Goal: Task Accomplishment & Management: Use online tool/utility

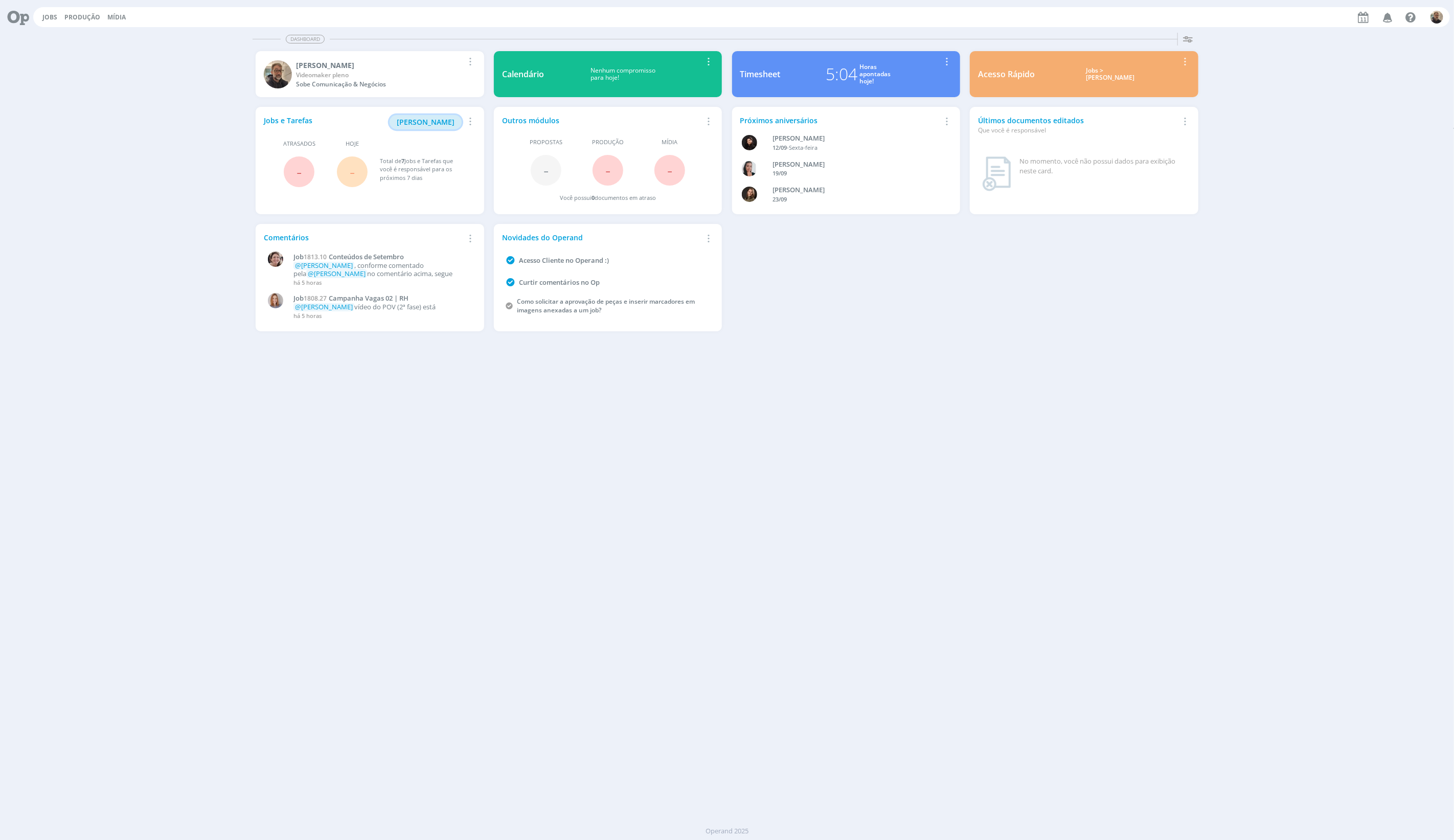
click at [425, 119] on span "[PERSON_NAME]" at bounding box center [426, 122] width 58 height 10
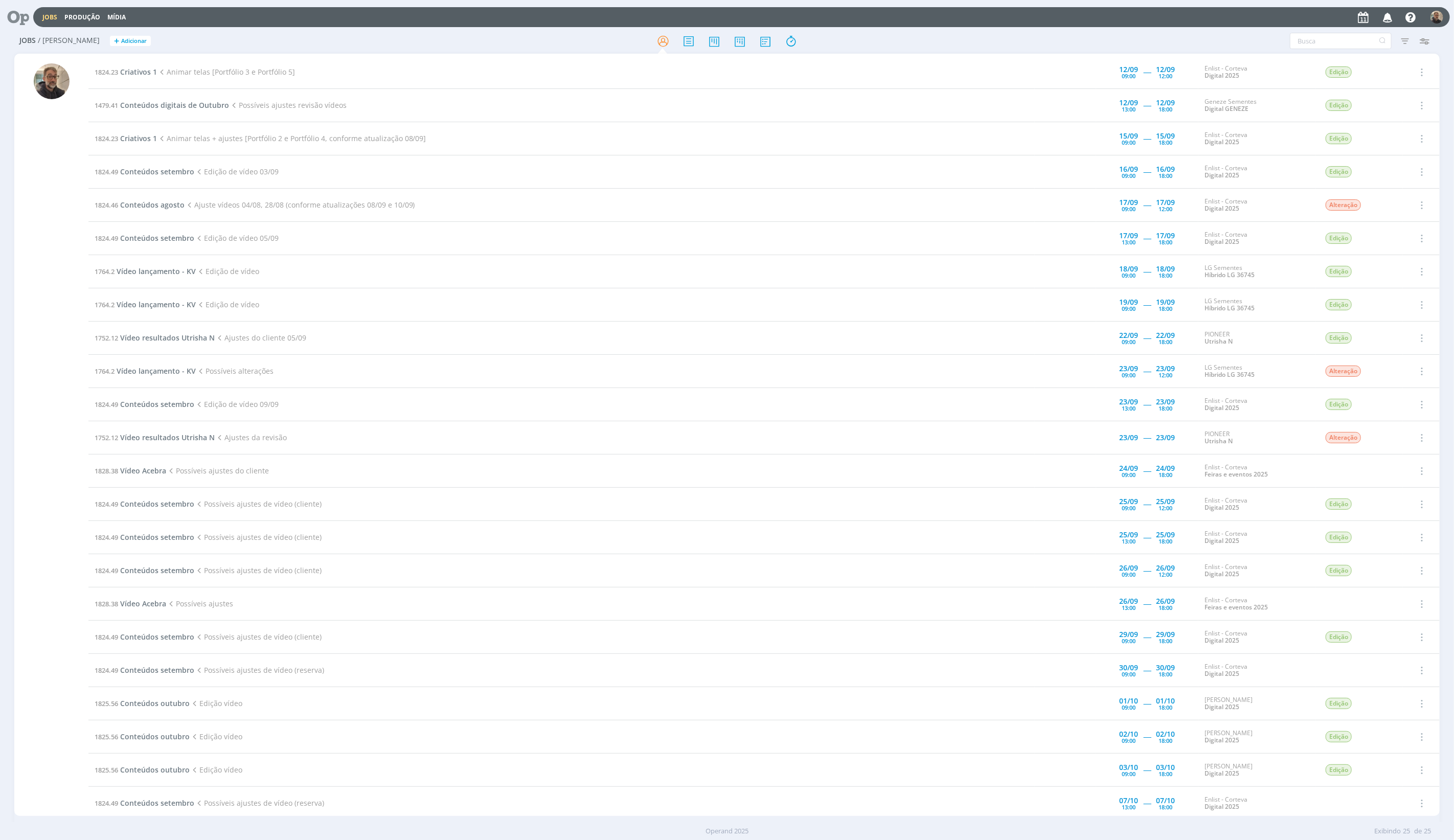
click at [15, 17] on icon at bounding box center [14, 17] width 21 height 20
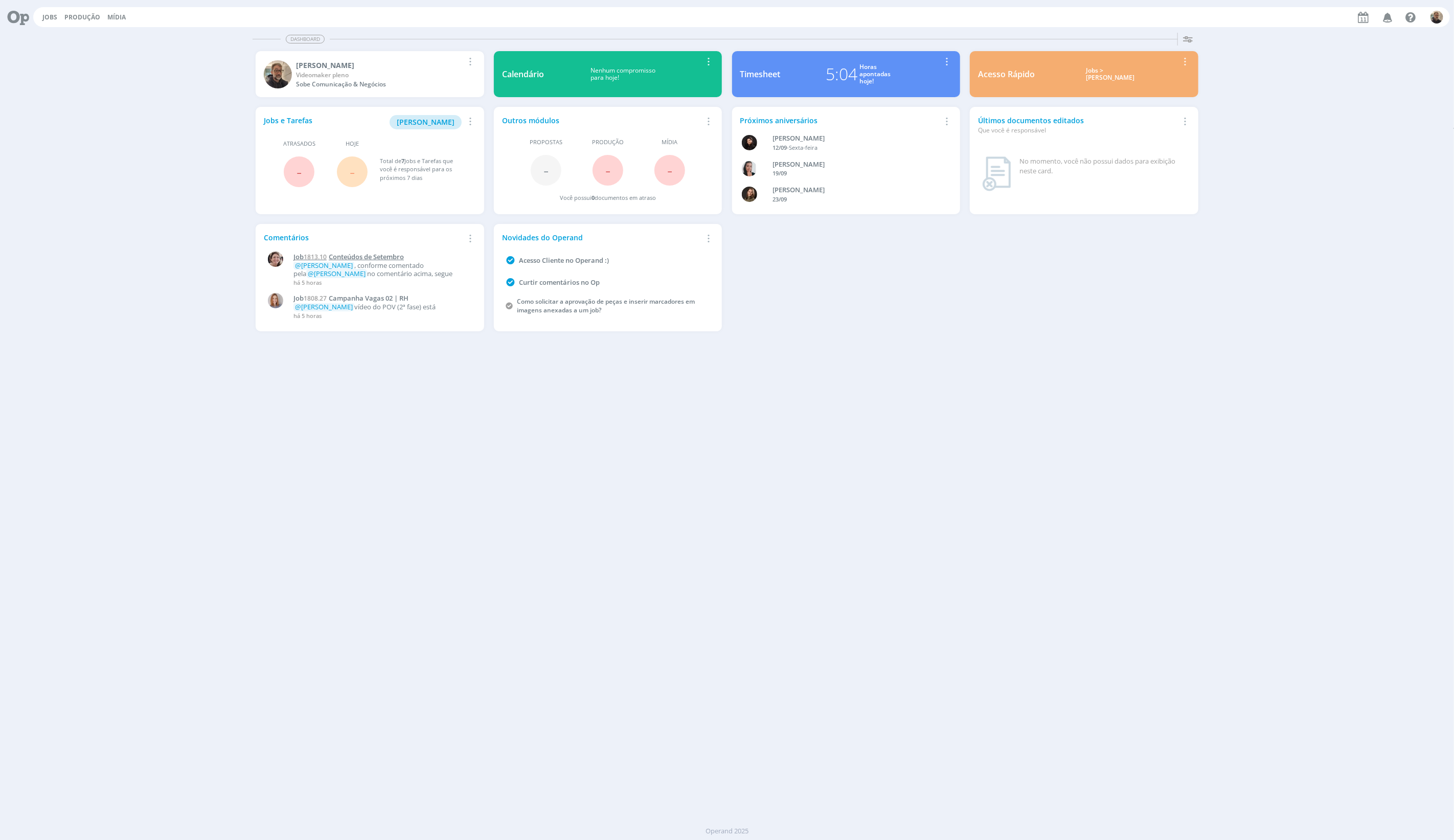
click at [369, 257] on span "Conteúdos de Setembro" at bounding box center [366, 257] width 75 height 9
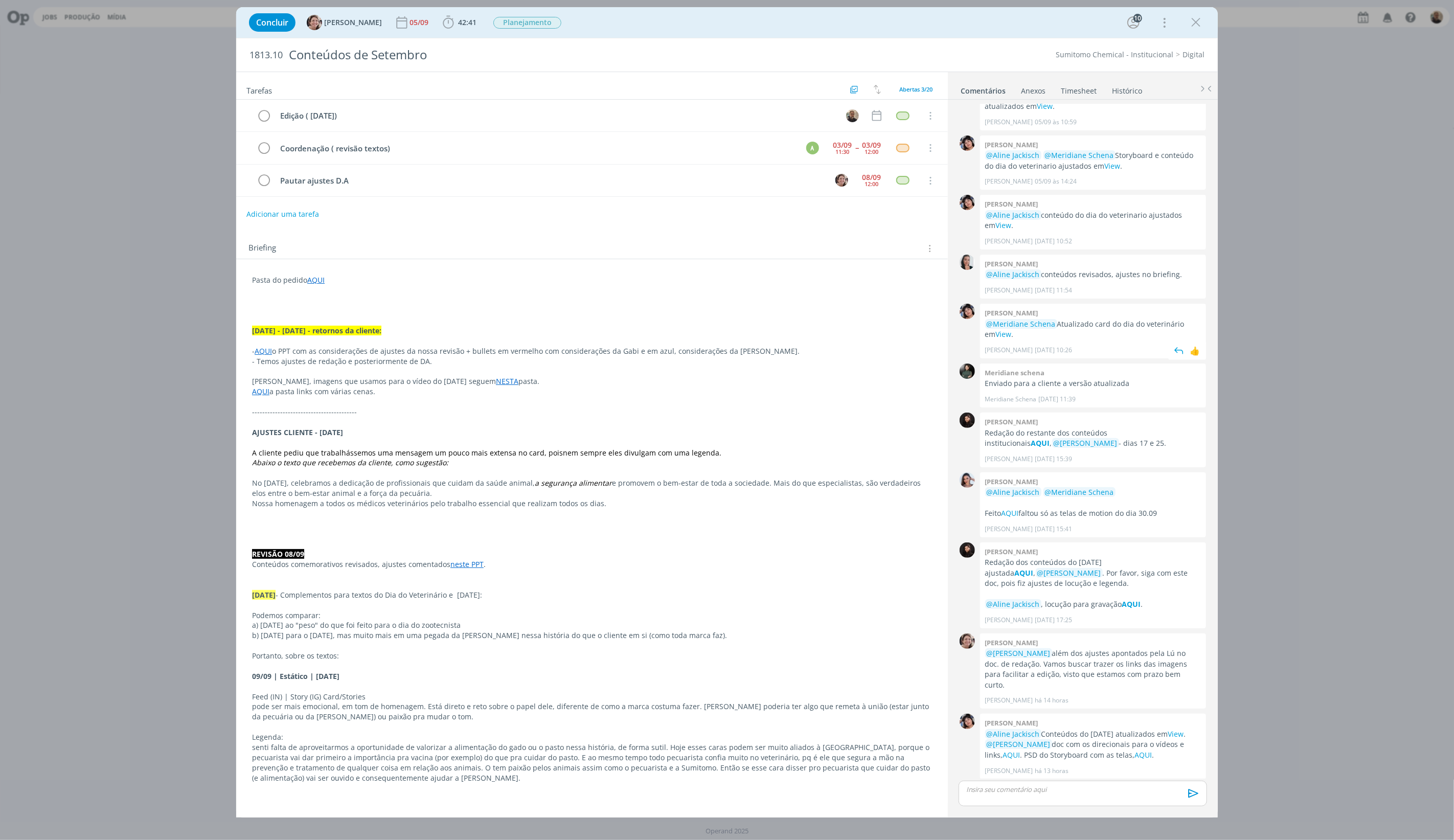
scroll to position [545, 0]
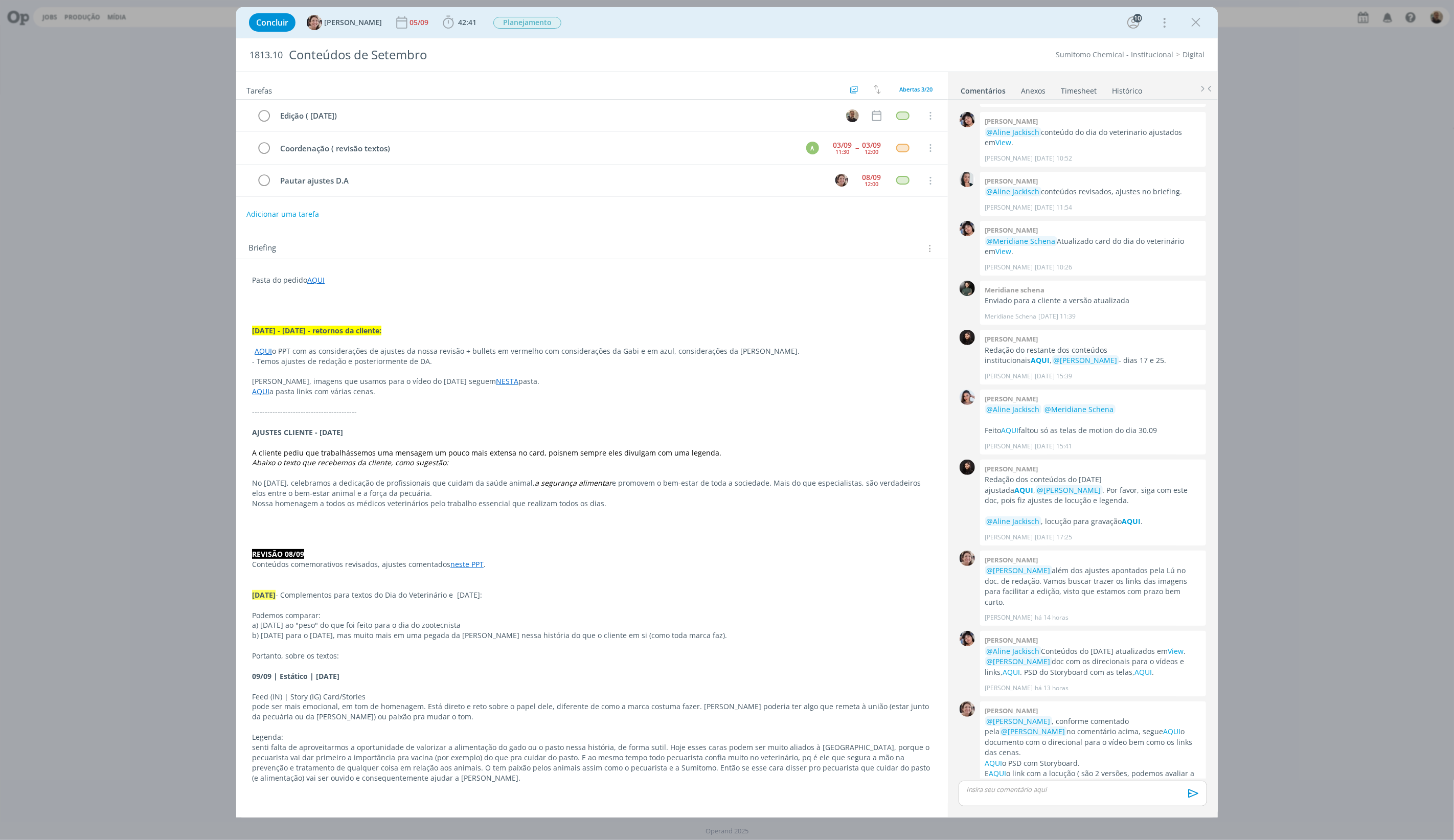
click at [1087, 89] on link "Timesheet" at bounding box center [1079, 89] width 37 height 15
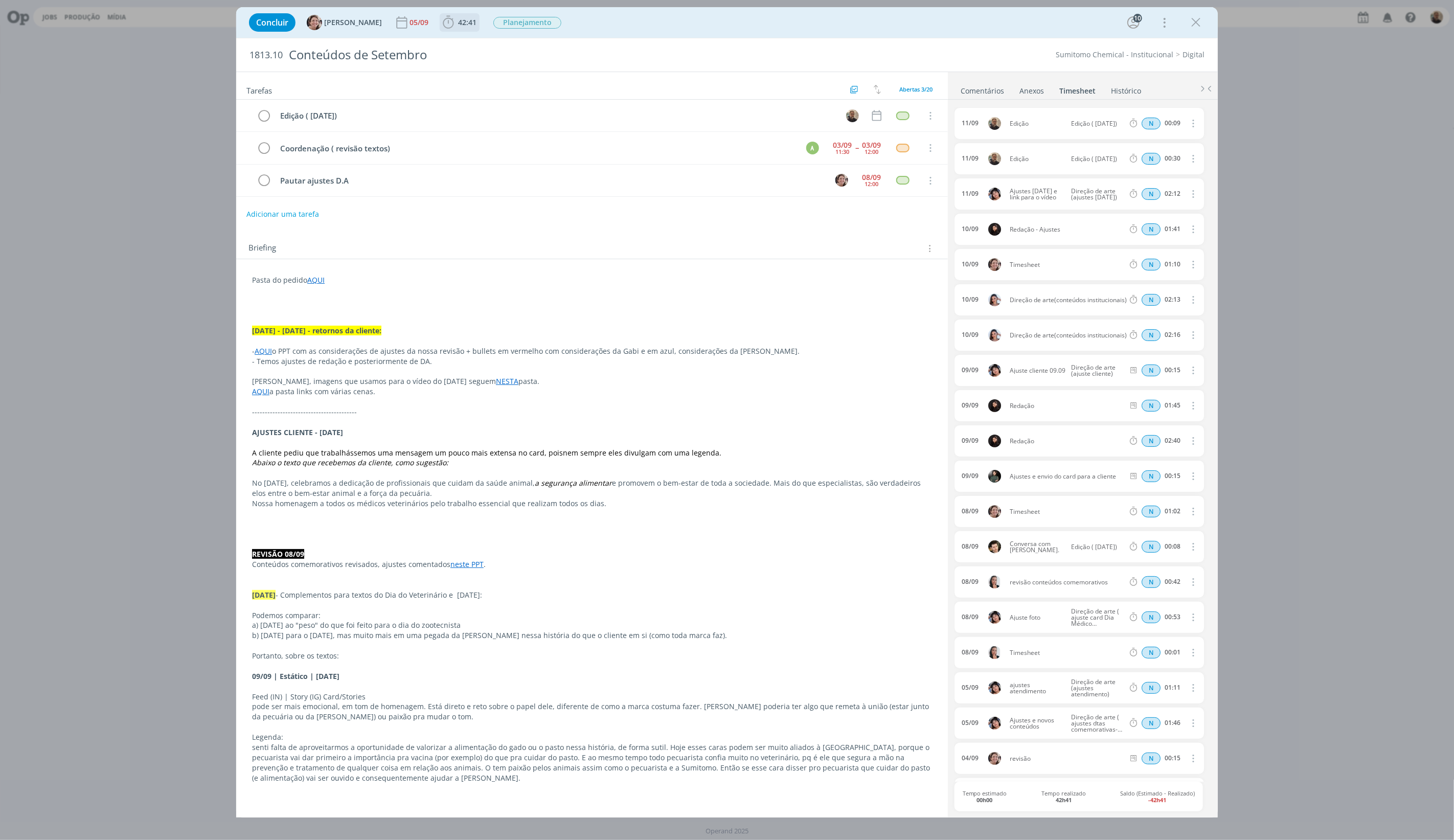
click at [458, 22] on span "42:41" at bounding box center [467, 22] width 19 height 10
click at [472, 41] on span "Iniciar" at bounding box center [483, 45] width 22 height 8
click at [997, 86] on link "Comentários" at bounding box center [982, 89] width 44 height 15
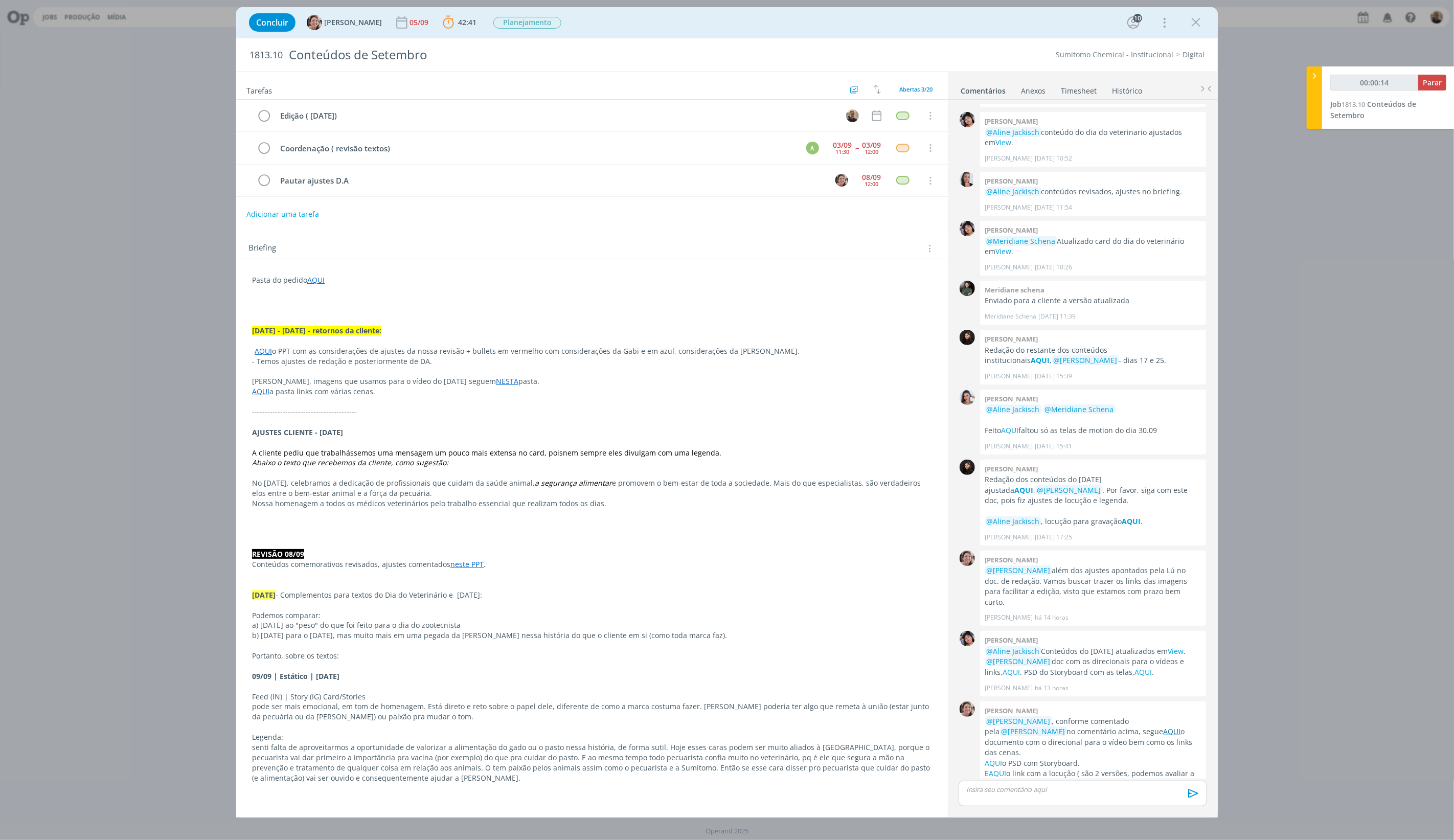
click at [1164, 727] on link "AQUI" at bounding box center [1172, 731] width 17 height 10
click at [315, 283] on link "AQUI" at bounding box center [315, 280] width 17 height 10
click at [327, 298] on link "[URL][DOMAIN_NAME]" at bounding box center [318, 300] width 77 height 14
click at [266, 354] on link "AQUI" at bounding box center [263, 351] width 17 height 10
click at [309, 370] on link "[URL][DOMAIN_NAME]" at bounding box center [318, 372] width 77 height 14
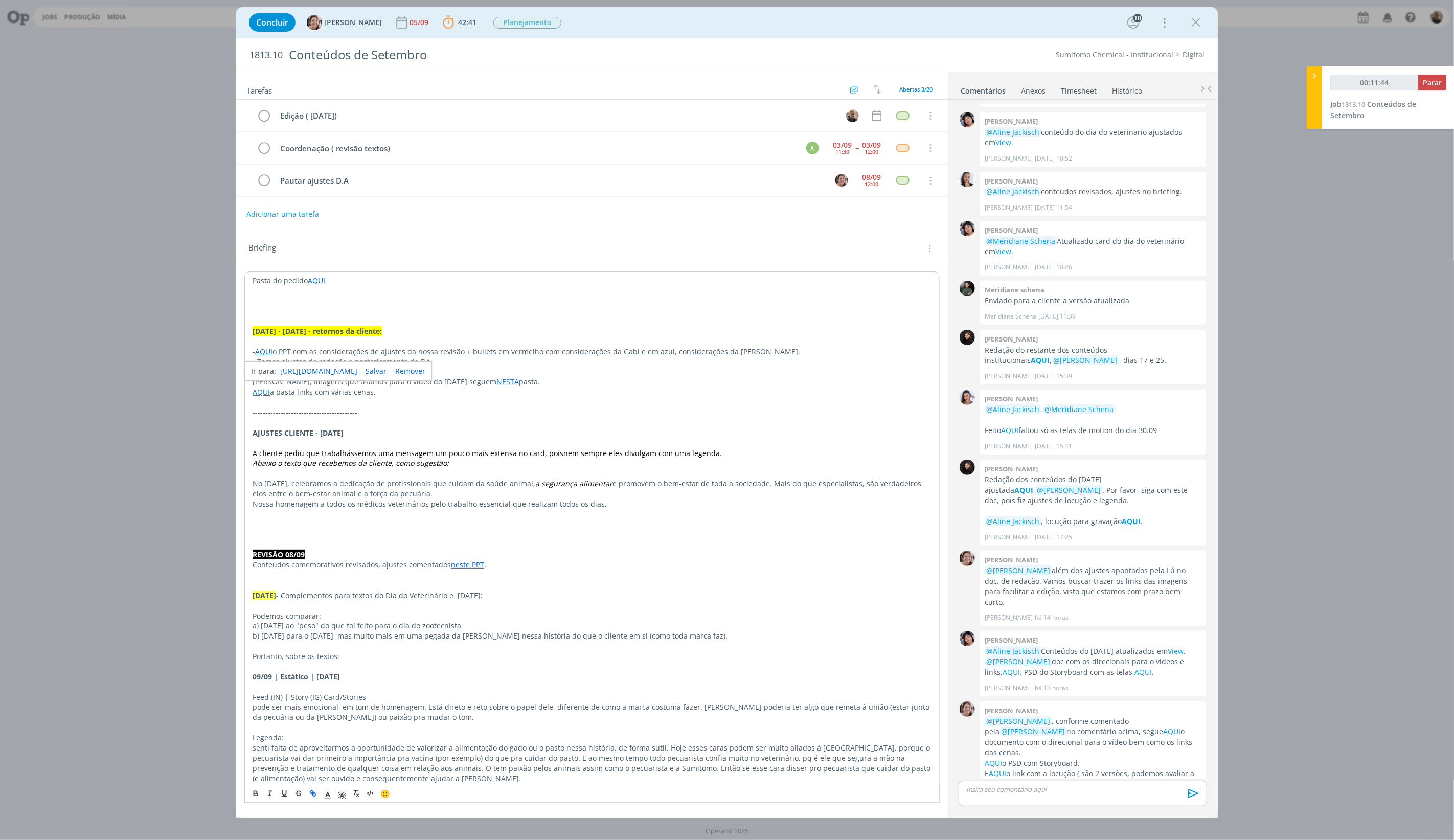
click at [709, 420] on p "dialog" at bounding box center [592, 423] width 679 height 11
click at [1164, 727] on link "AQUI" at bounding box center [1172, 731] width 17 height 10
click at [313, 283] on link "AQUI" at bounding box center [315, 280] width 17 height 10
click at [331, 300] on link "[URL][DOMAIN_NAME]" at bounding box center [318, 300] width 77 height 14
type input "01:16:02"
